Goal: Transaction & Acquisition: Register for event/course

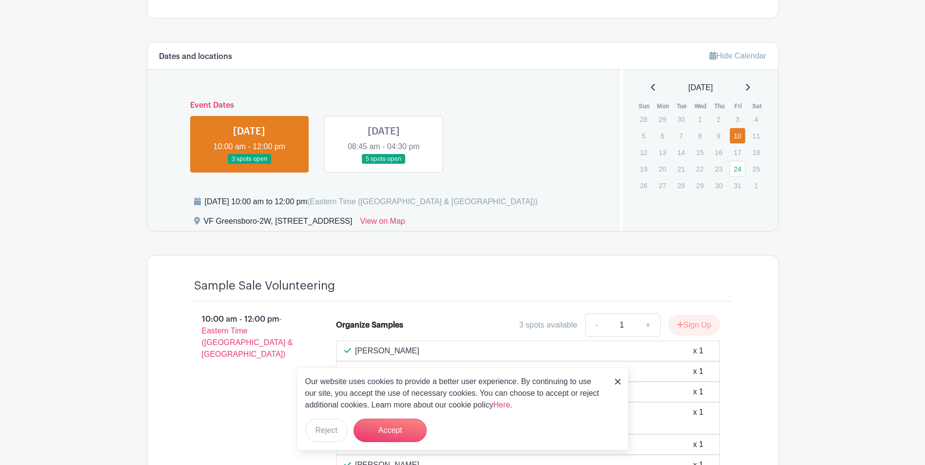
scroll to position [439, 0]
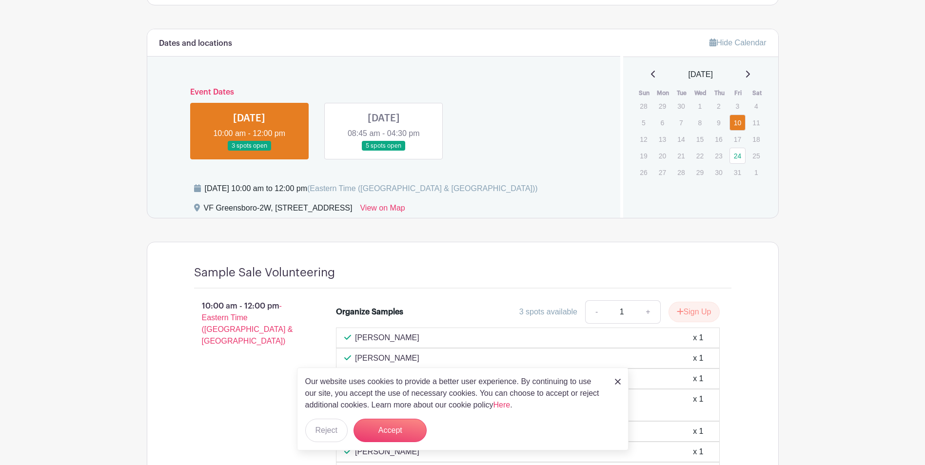
click at [249, 151] on link at bounding box center [249, 151] width 0 height 0
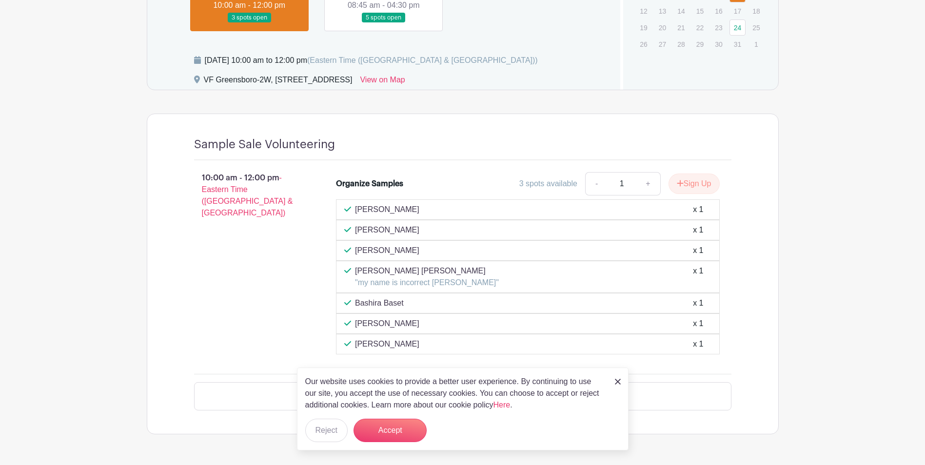
scroll to position [569, 0]
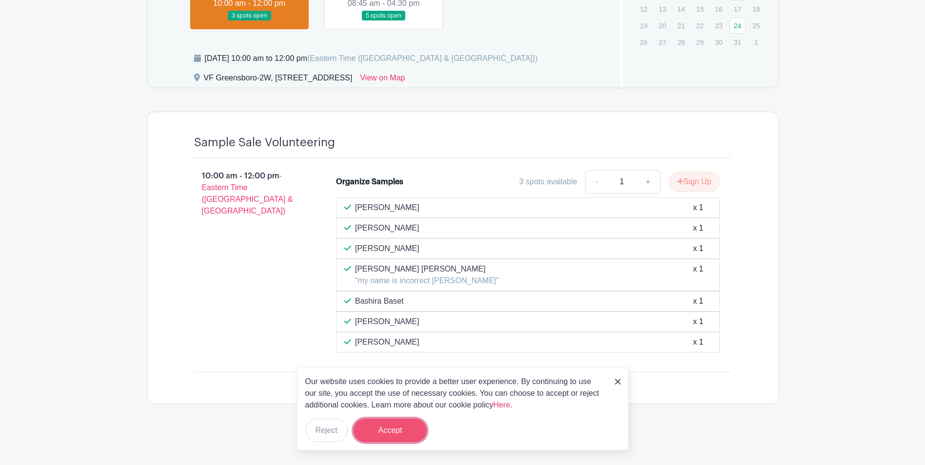
click at [385, 430] on button "Accept" at bounding box center [389, 430] width 73 height 23
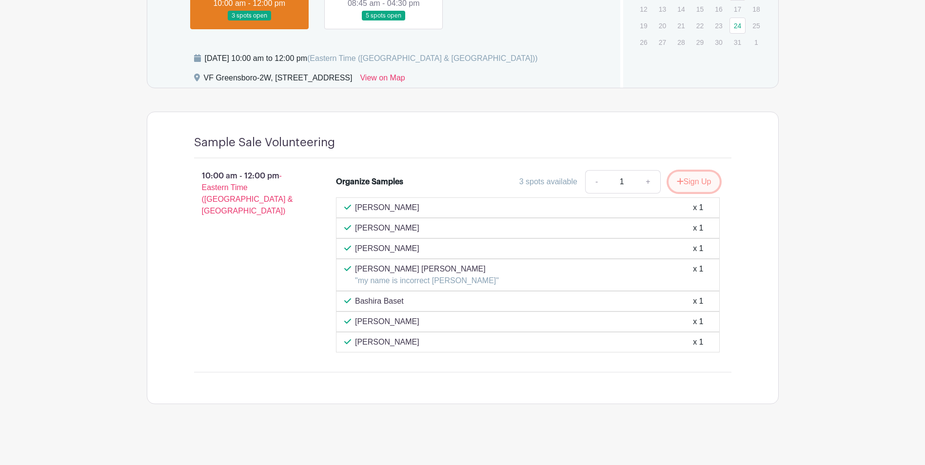
click at [684, 182] on button "Sign Up" at bounding box center [693, 182] width 51 height 20
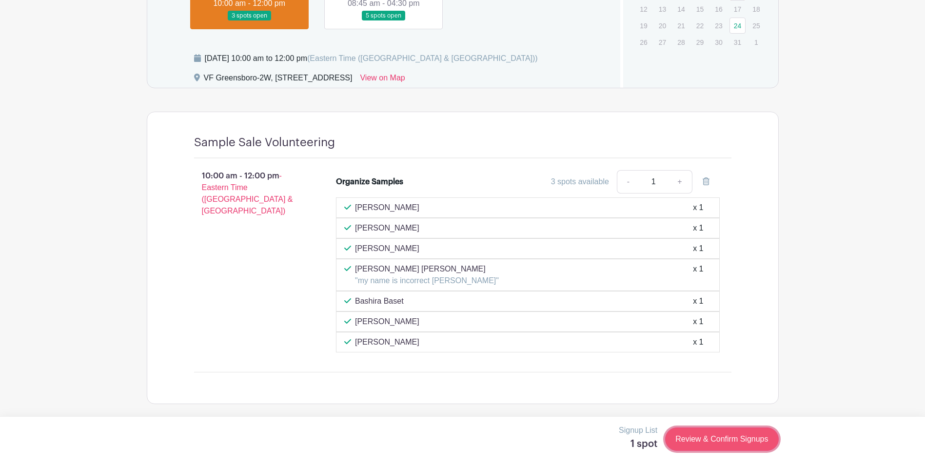
click at [719, 437] on link "Review & Confirm Signups" at bounding box center [721, 439] width 113 height 23
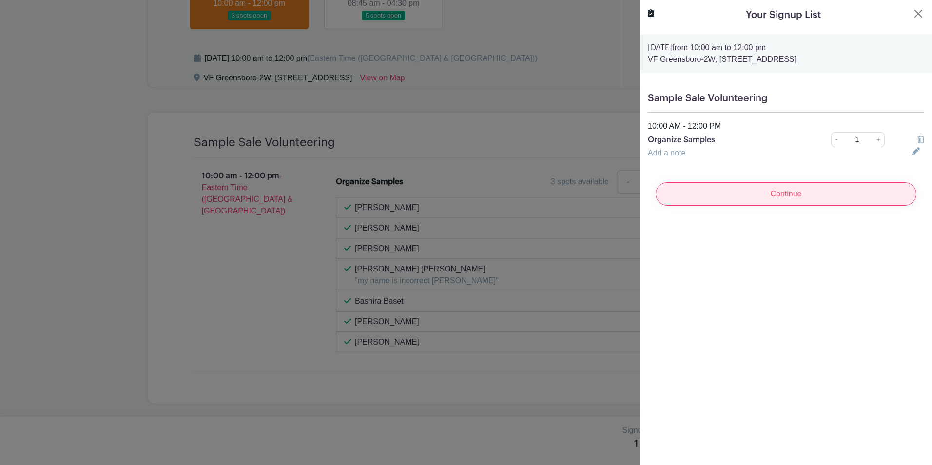
click at [780, 193] on input "Continue" at bounding box center [786, 193] width 261 height 23
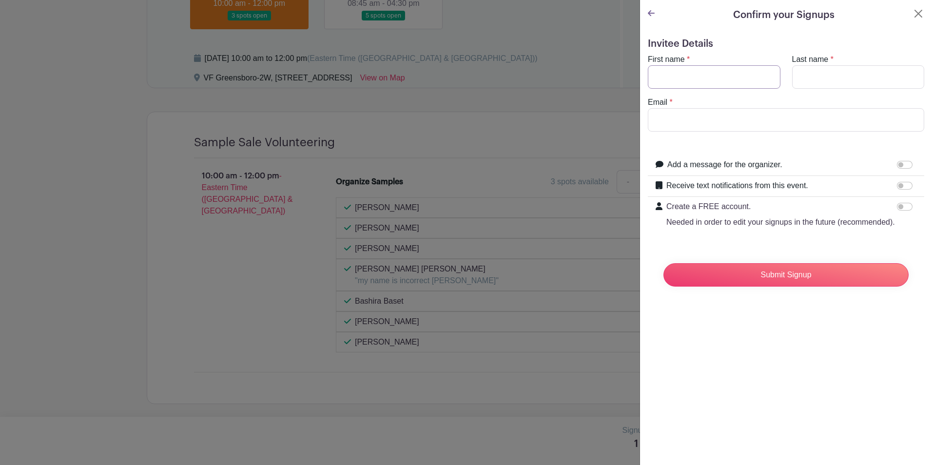
click at [671, 73] on input "First name" at bounding box center [714, 76] width 133 height 23
type input "[PERSON_NAME]"
type input "[PERSON_NAME][EMAIL_ADDRESS][DOMAIN_NAME]"
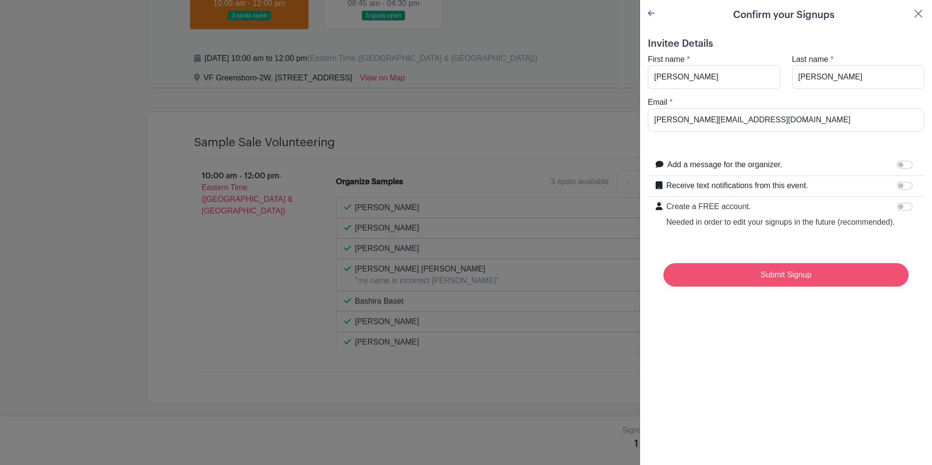
click at [780, 287] on input "Submit Signup" at bounding box center [785, 274] width 245 height 23
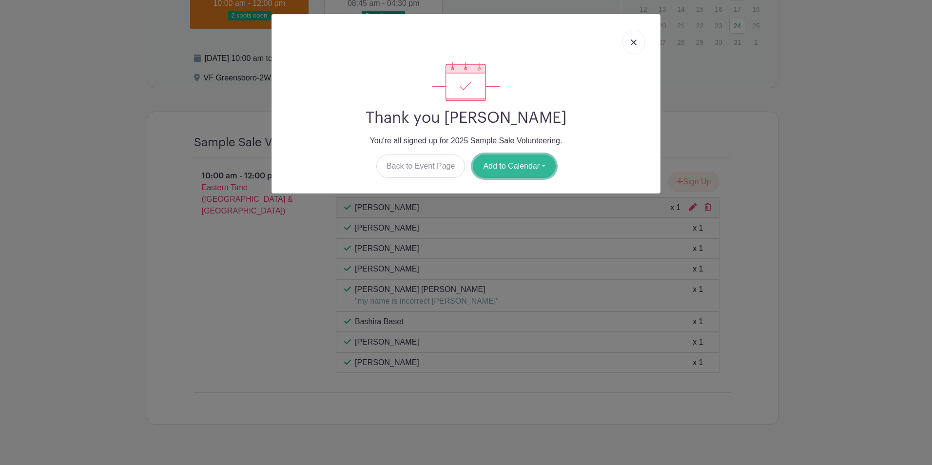
click at [514, 168] on button "Add to Calendar" at bounding box center [514, 166] width 83 height 23
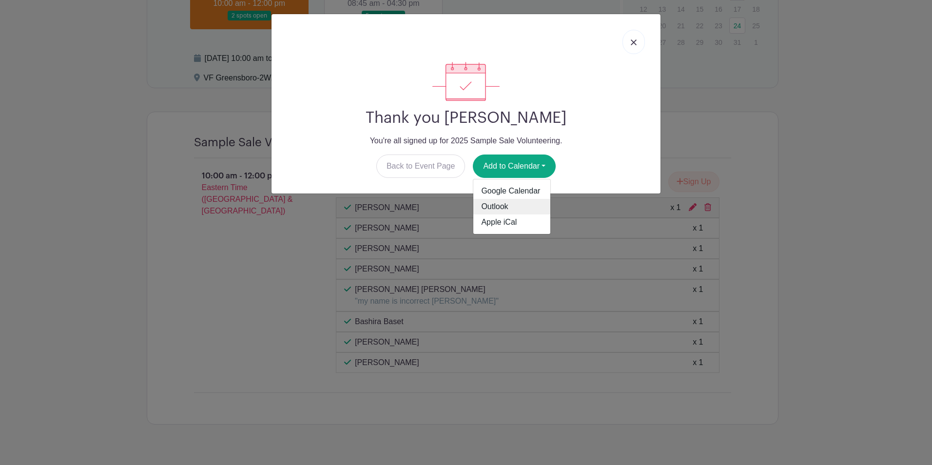
click at [502, 207] on link "Outlook" at bounding box center [511, 207] width 77 height 16
click at [634, 39] on img at bounding box center [634, 42] width 6 height 6
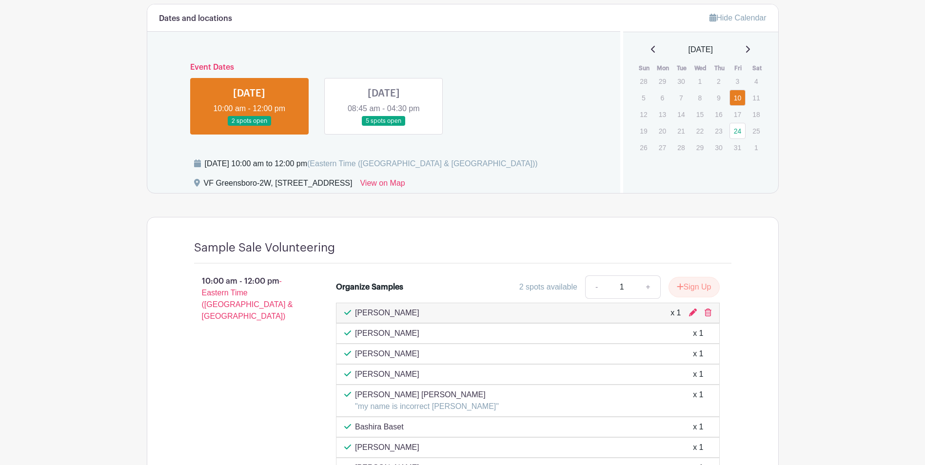
scroll to position [325, 0]
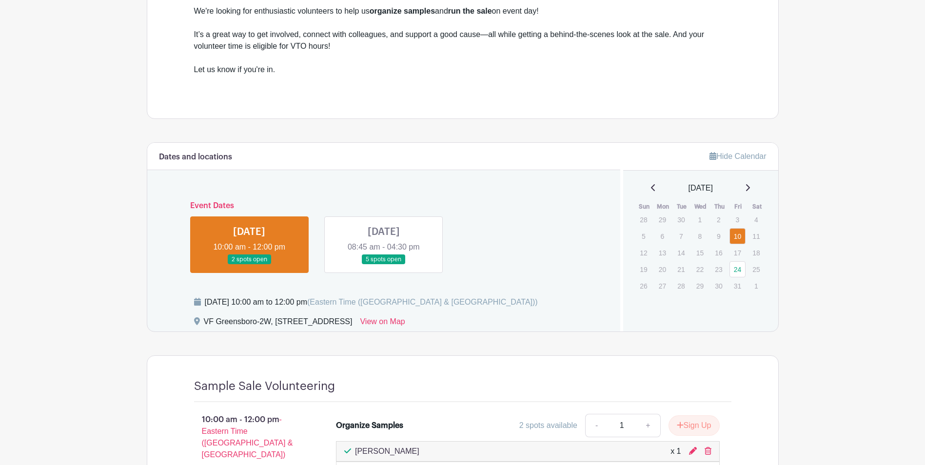
click at [384, 265] on link at bounding box center [384, 265] width 0 height 0
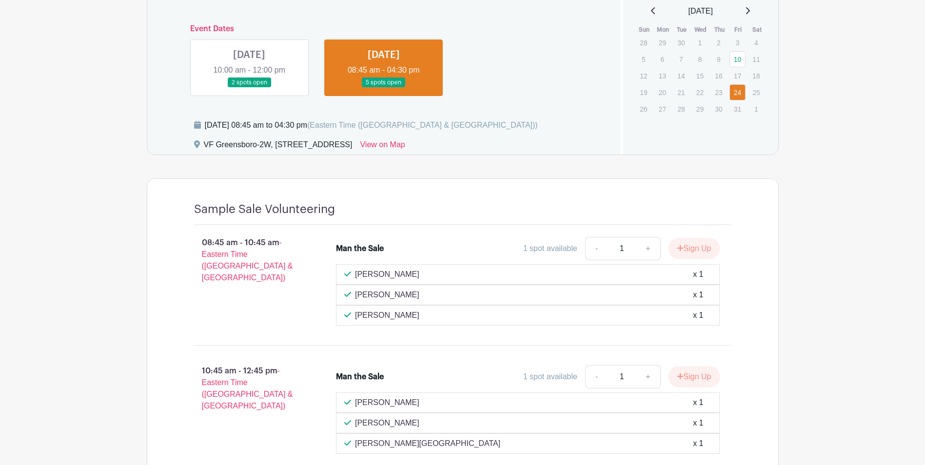
scroll to position [498, 0]
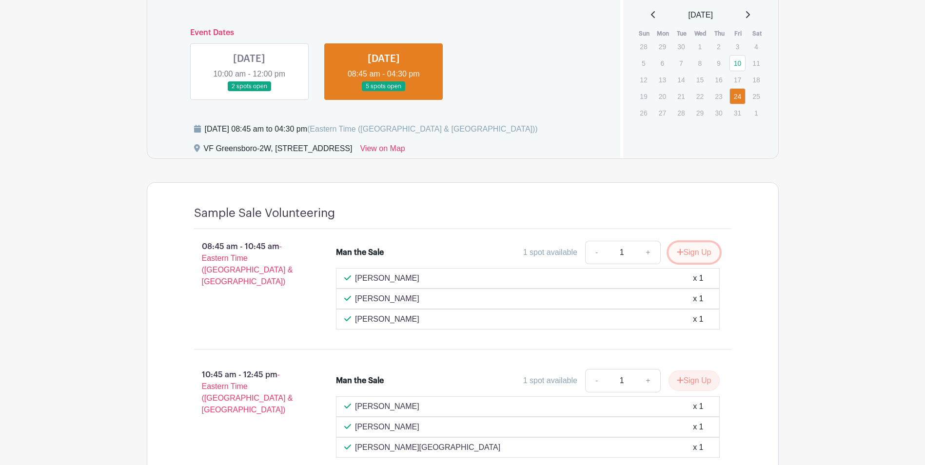
click at [696, 254] on button "Sign Up" at bounding box center [693, 252] width 51 height 20
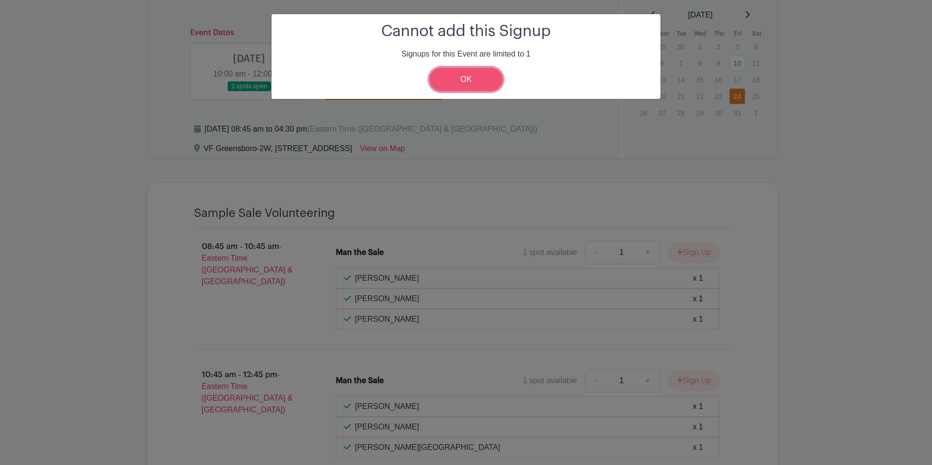
click at [465, 79] on link "OK" at bounding box center [465, 79] width 73 height 23
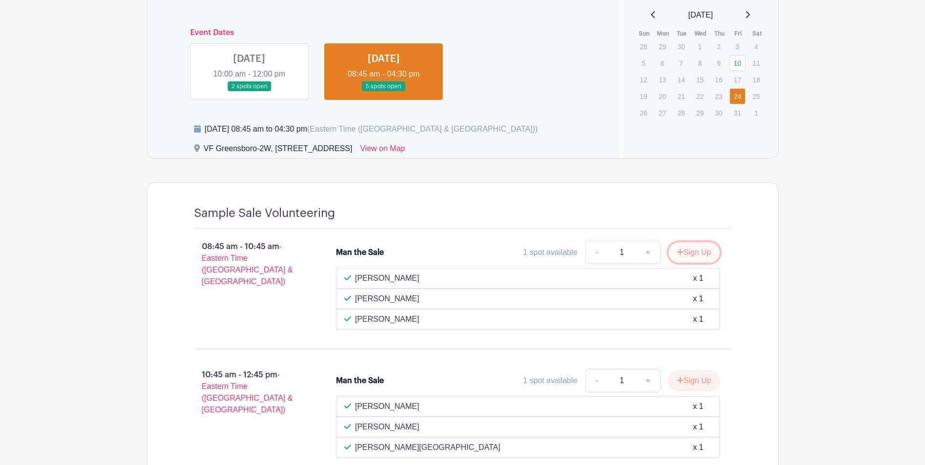
click at [677, 253] on icon "submit" at bounding box center [680, 252] width 7 height 8
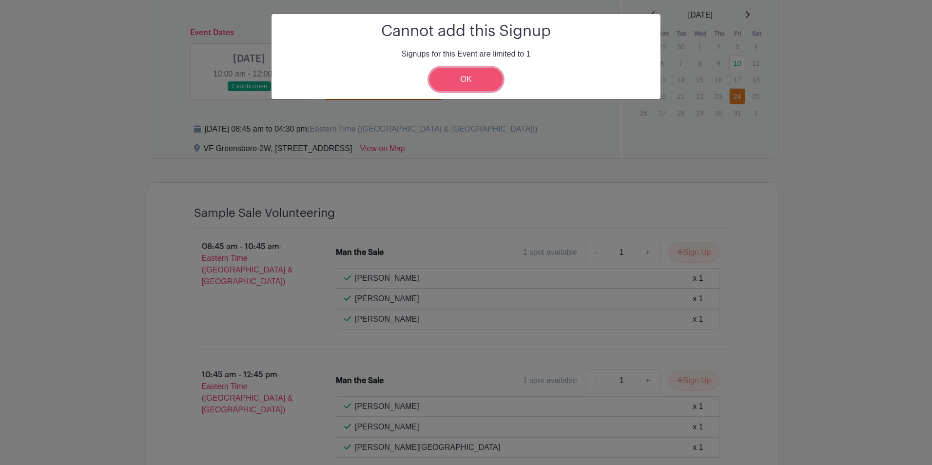
click at [477, 80] on link "OK" at bounding box center [465, 79] width 73 height 23
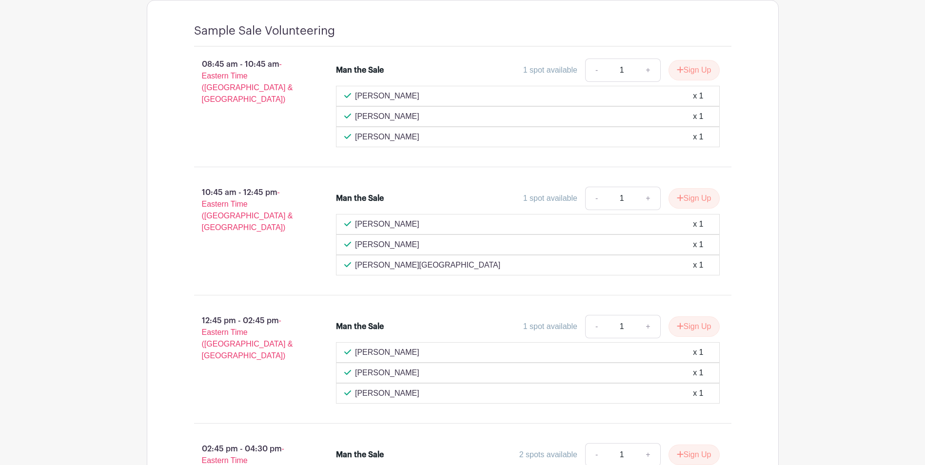
scroll to position [693, 0]
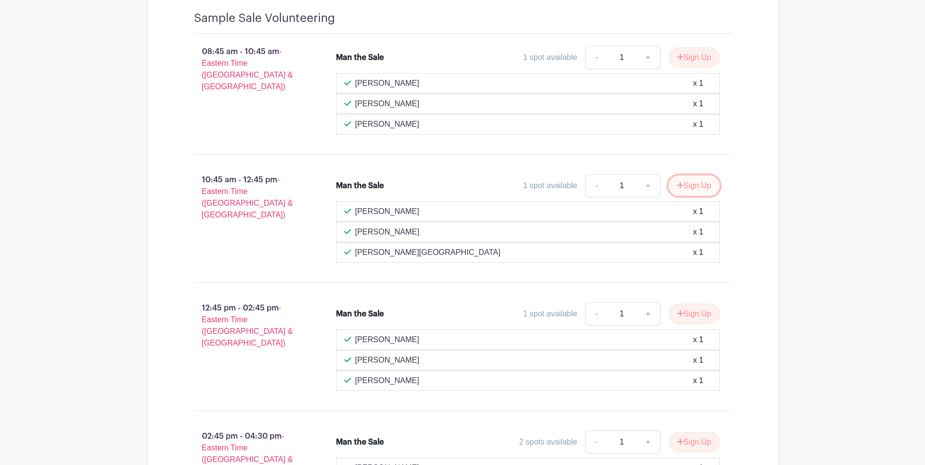
click at [682, 184] on button "Sign Up" at bounding box center [693, 186] width 51 height 20
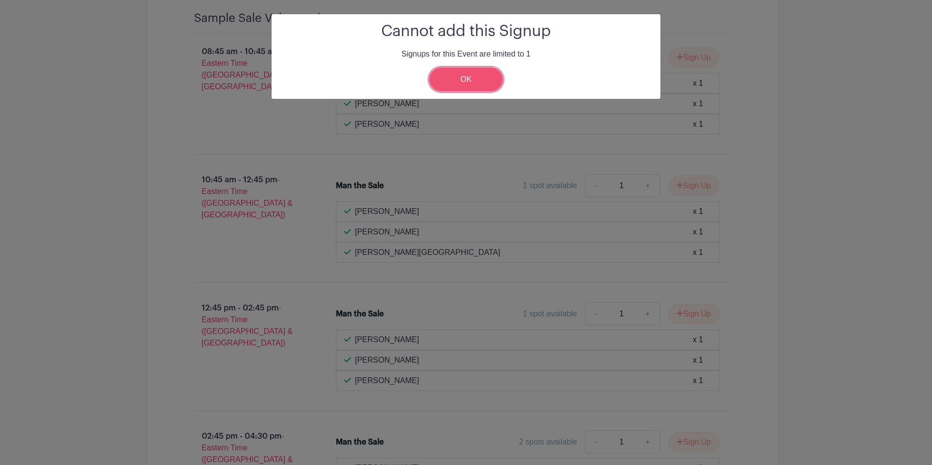
click at [478, 80] on link "OK" at bounding box center [465, 79] width 73 height 23
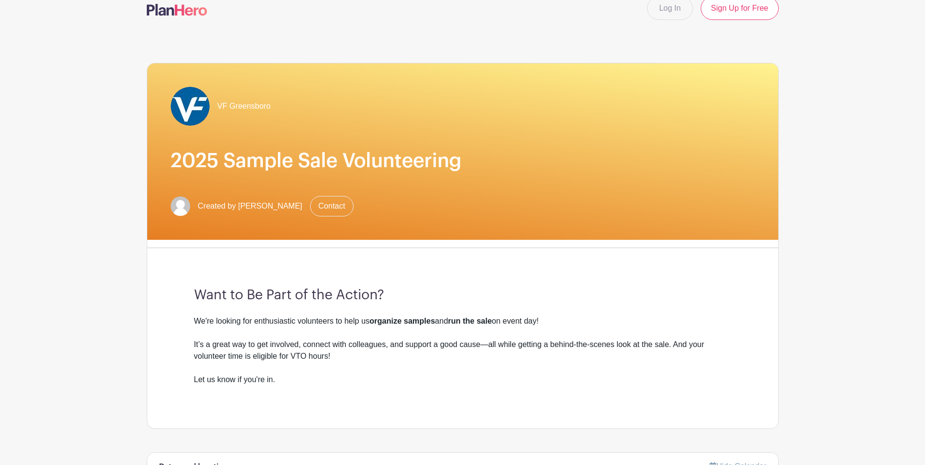
scroll to position [11, 0]
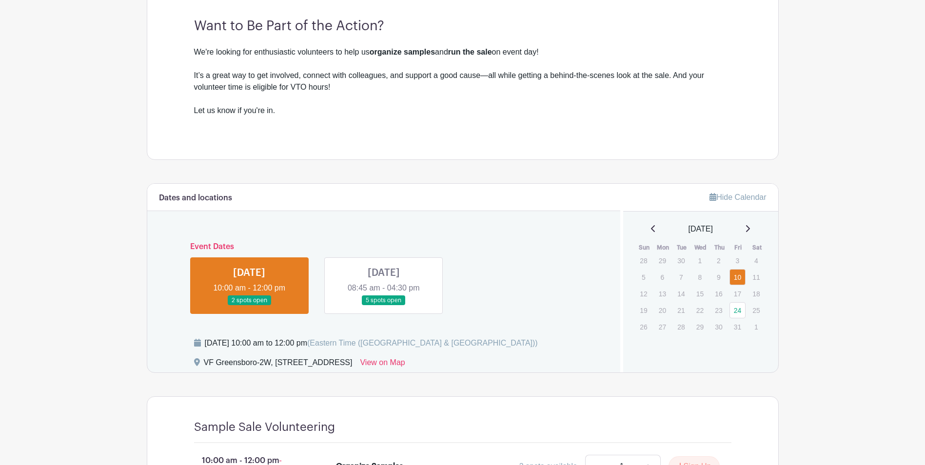
scroll to position [293, 0]
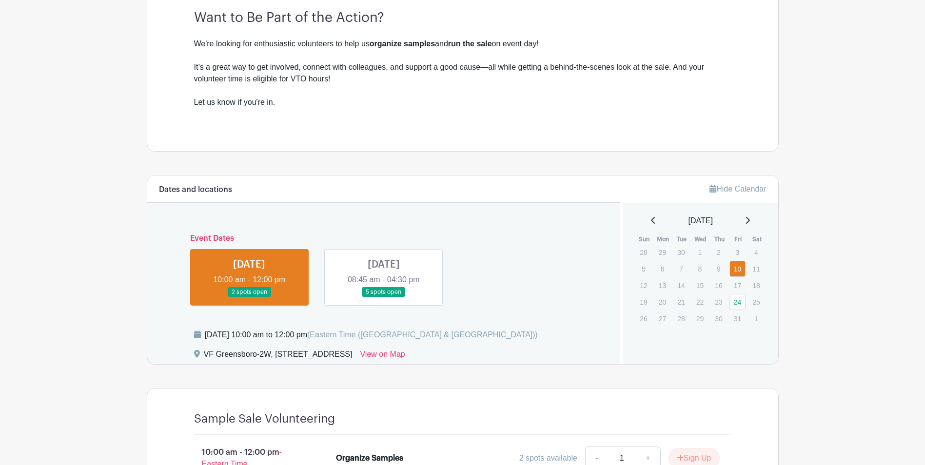
click at [384, 297] on link at bounding box center [384, 297] width 0 height 0
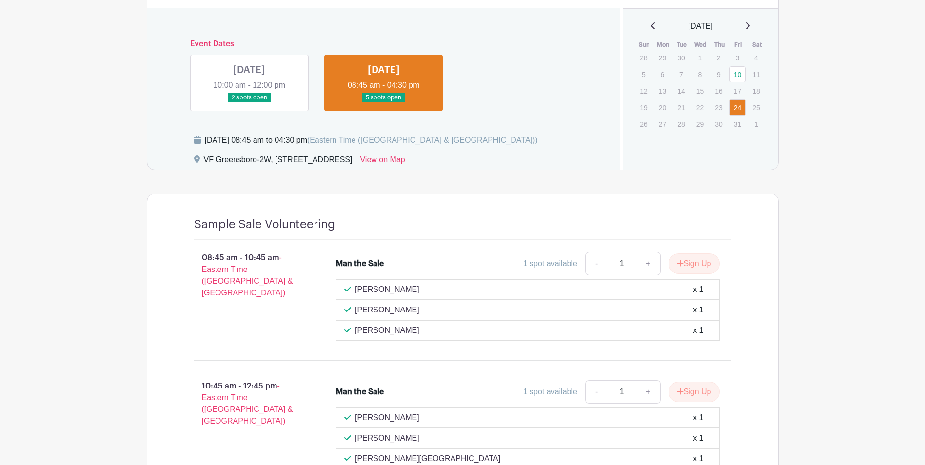
scroll to position [488, 0]
click at [249, 102] on link at bounding box center [249, 102] width 0 height 0
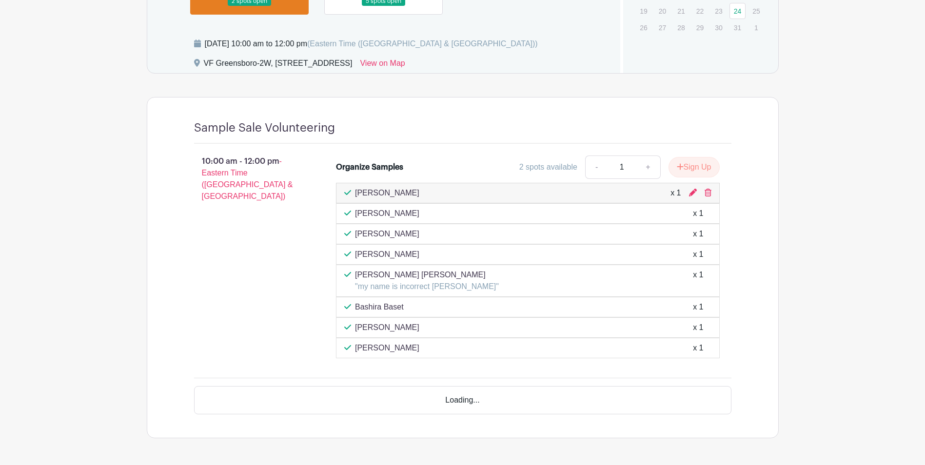
scroll to position [589, 0]
